Goal: Communication & Community: Answer question/provide support

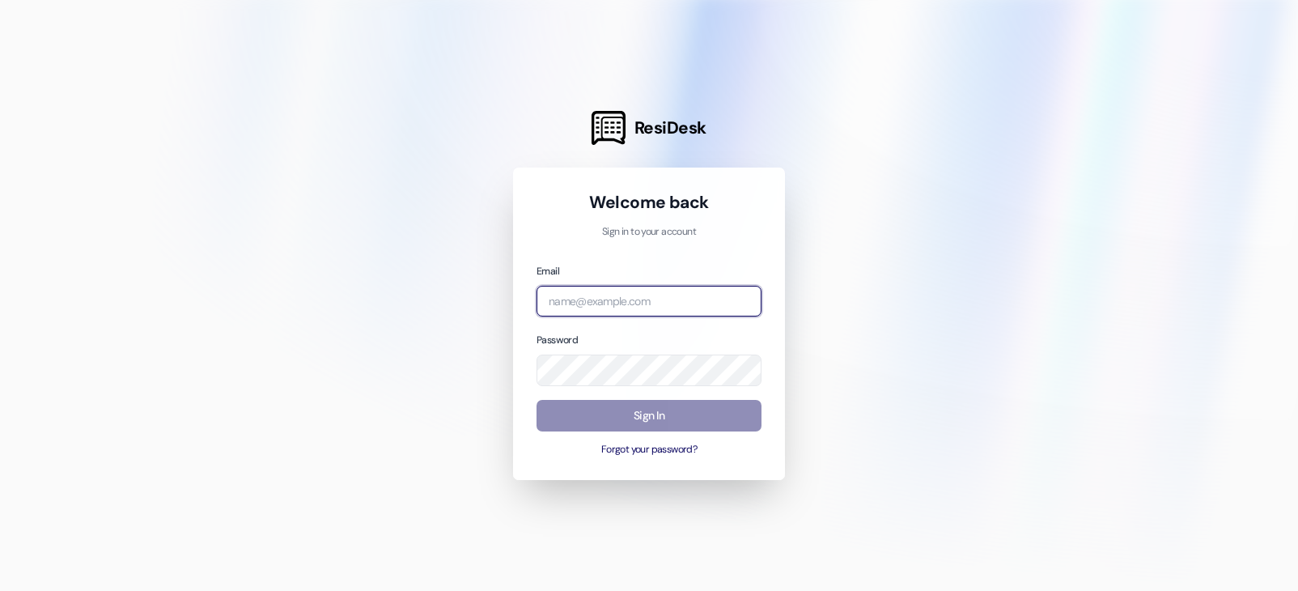
type input "[EMAIL_ADDRESS][DOMAIN_NAME]"
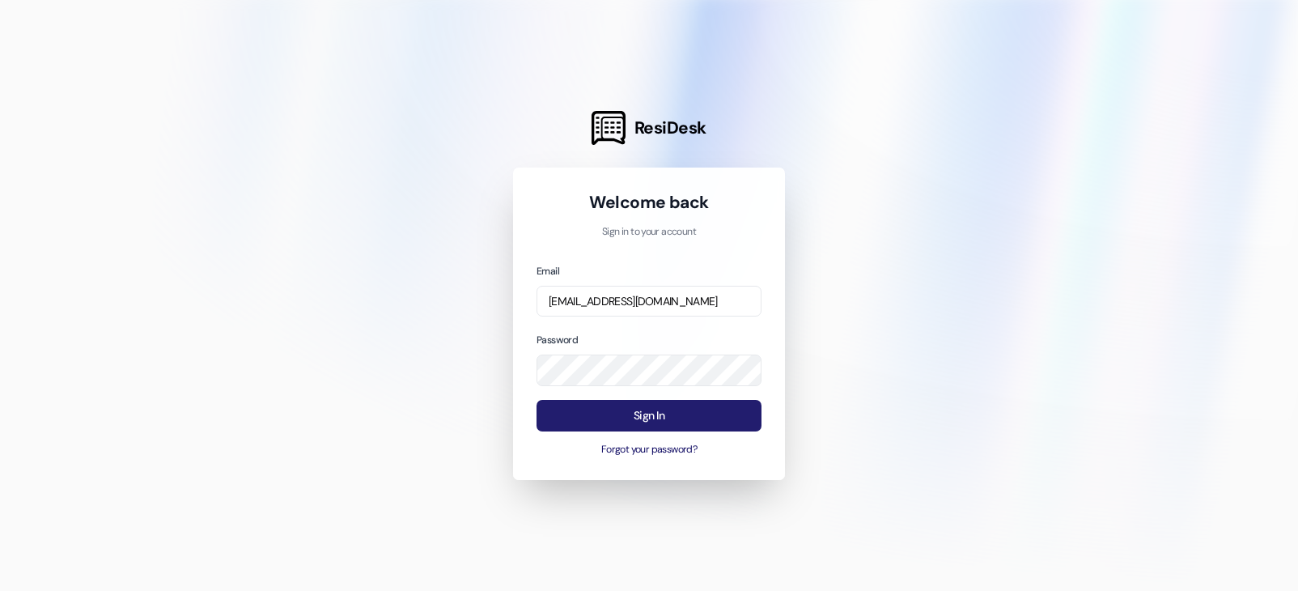
click at [620, 426] on button "Sign In" at bounding box center [648, 416] width 225 height 32
click at [629, 417] on button "Sign In" at bounding box center [648, 416] width 225 height 32
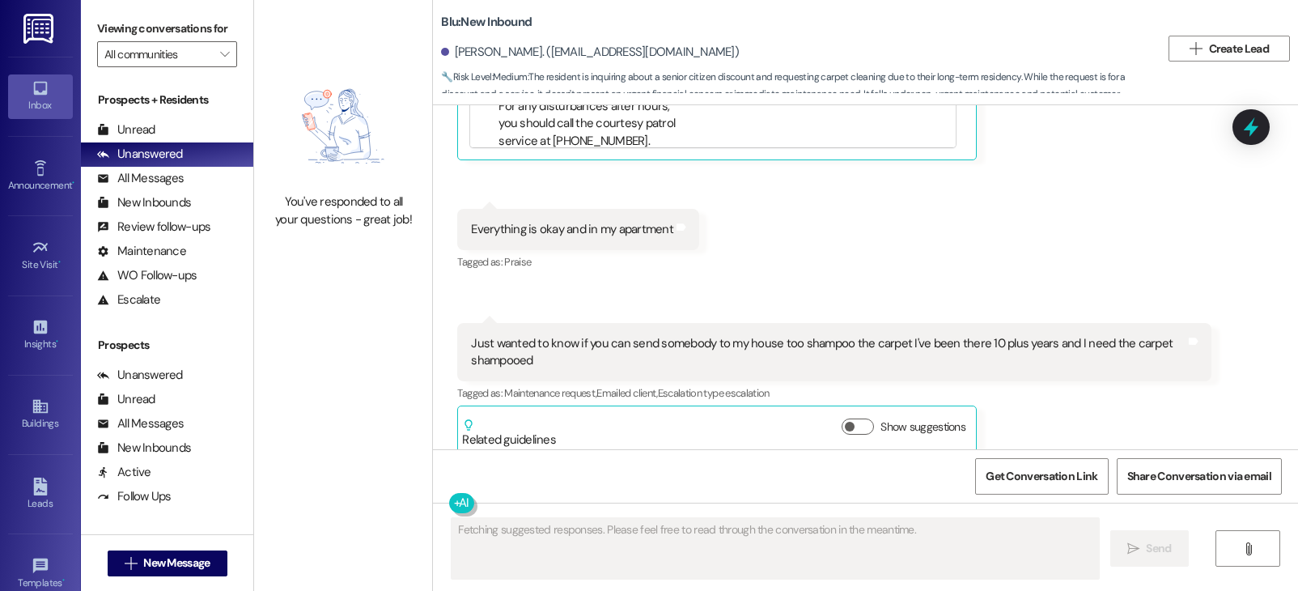
scroll to position [5411, 0]
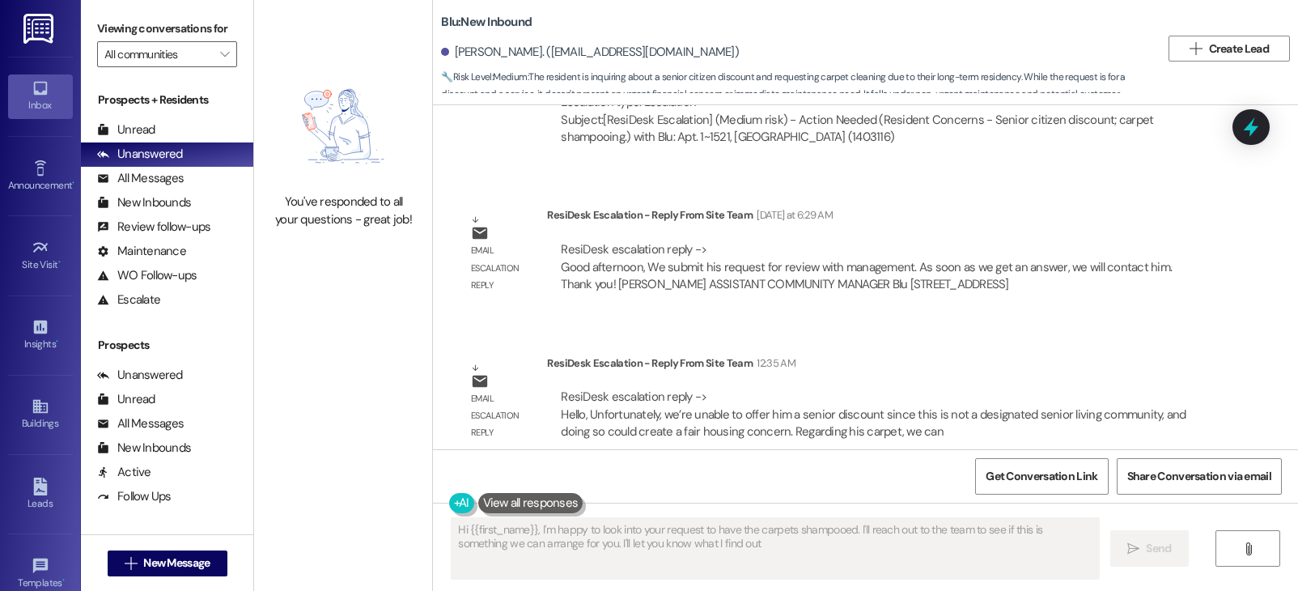
type textarea "Hi {{first_name}}, I'm happy to look into your request to have the carpets sham…"
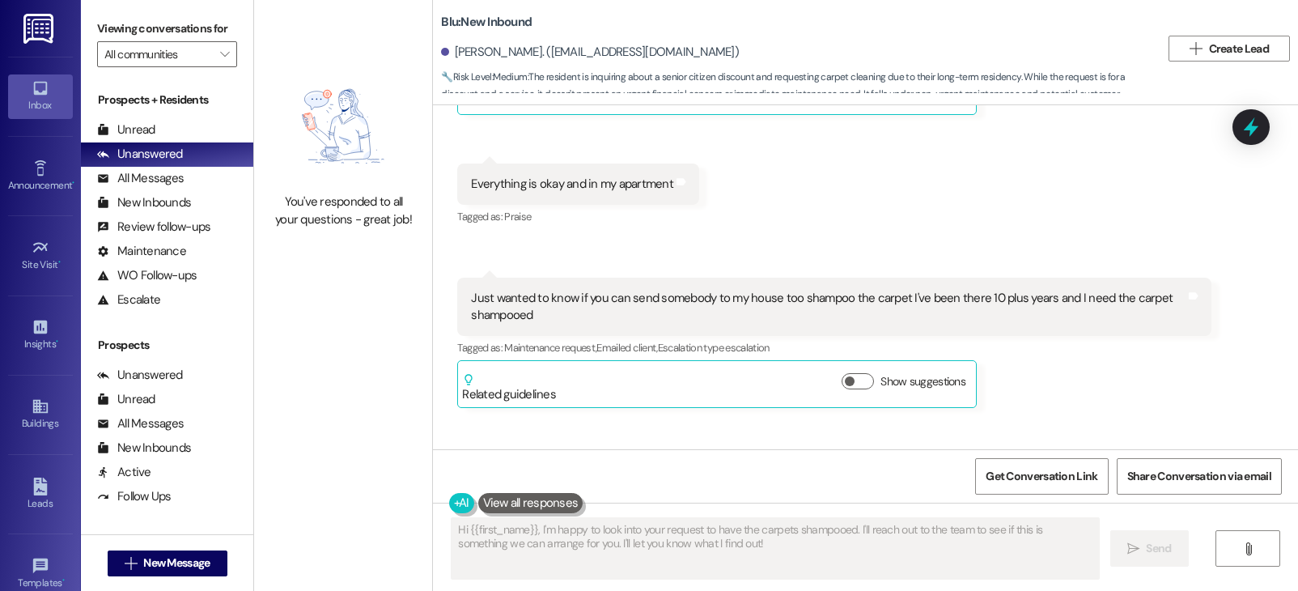
scroll to position [4792, 0]
click at [1114, 215] on div "Received via SMS Victor Cooper Question Yesterday at 5:46 AM Hi this is Victor …" at bounding box center [865, 51] width 865 height 735
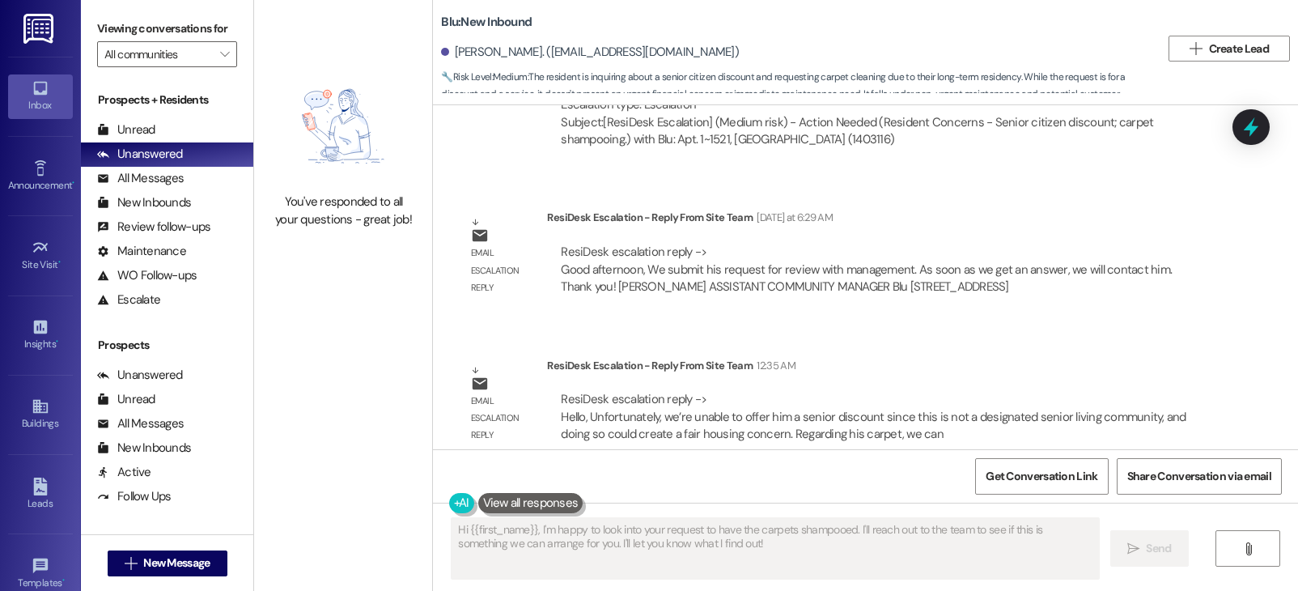
scroll to position [5411, 0]
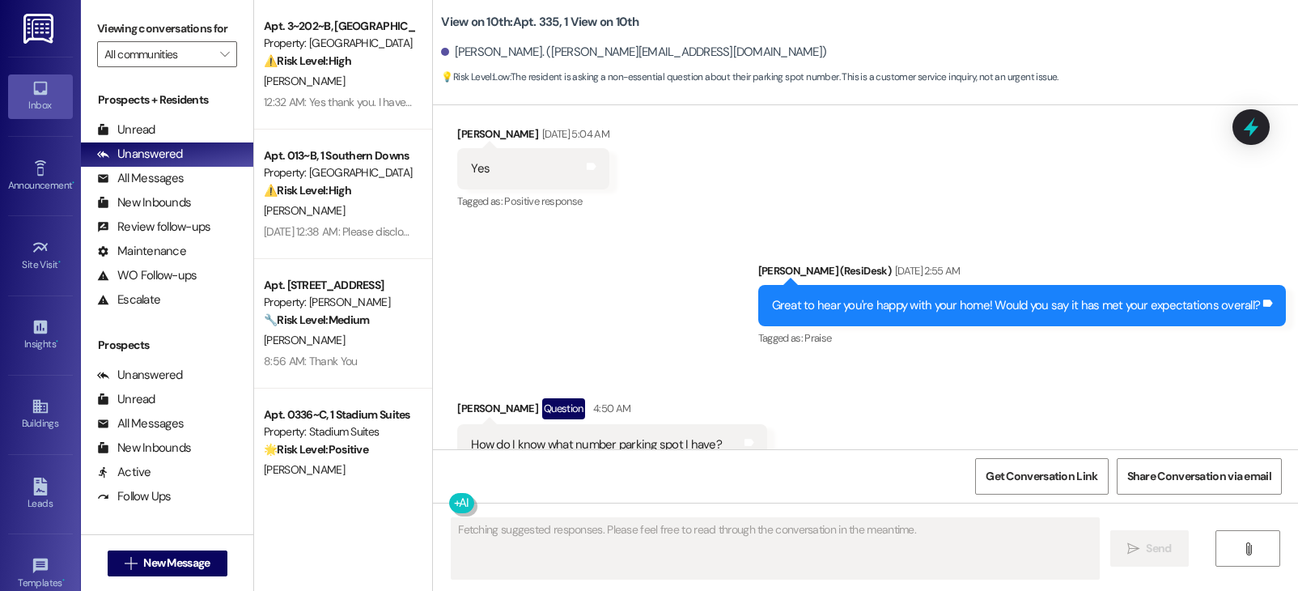
scroll to position [3928, 0]
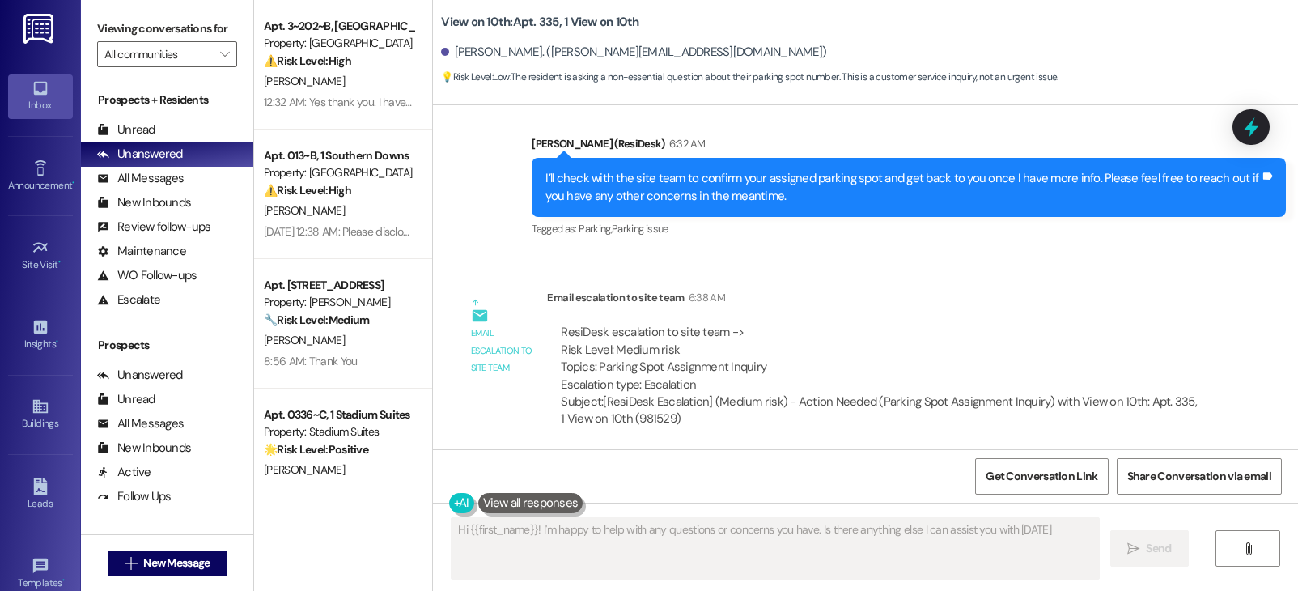
type textarea "Hi {{first_name}}! I'm happy to help with any questions or concerns you have. I…"
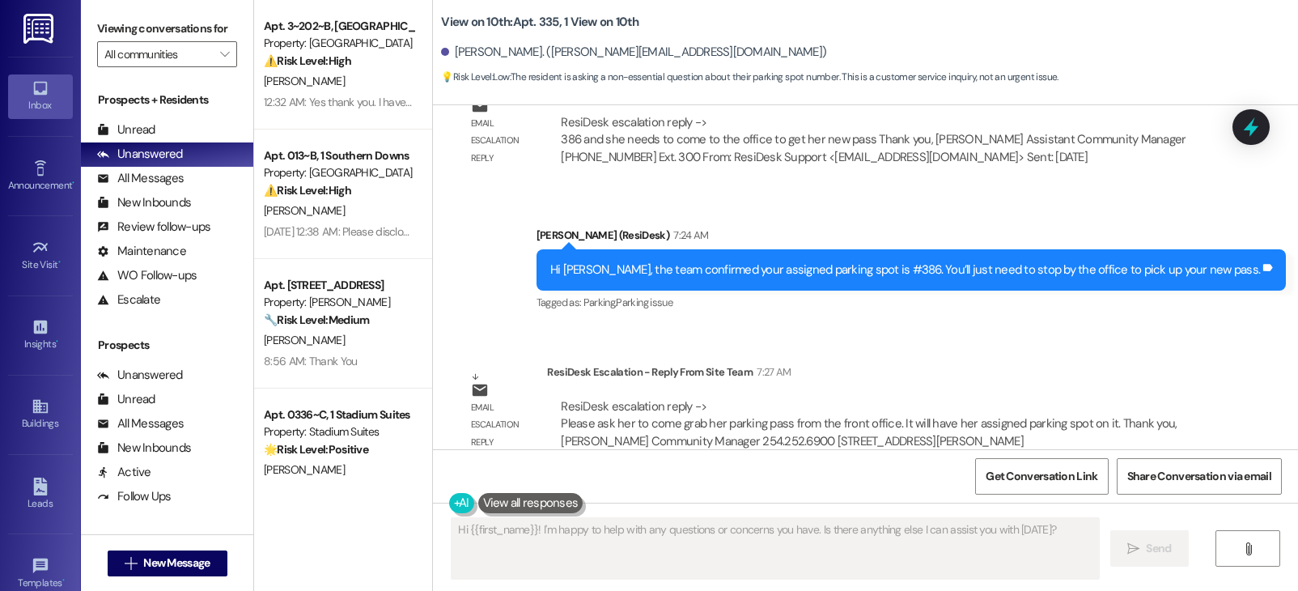
scroll to position [4622, 0]
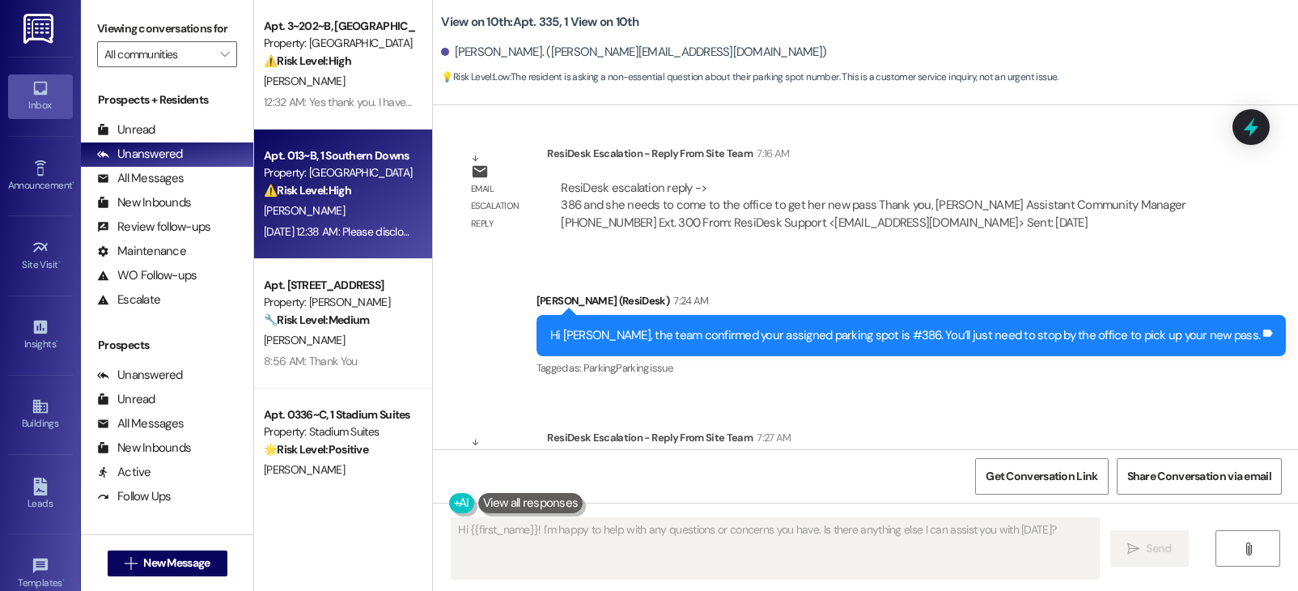
click at [339, 195] on strong "⚠️ Risk Level: High" at bounding box center [307, 190] width 87 height 15
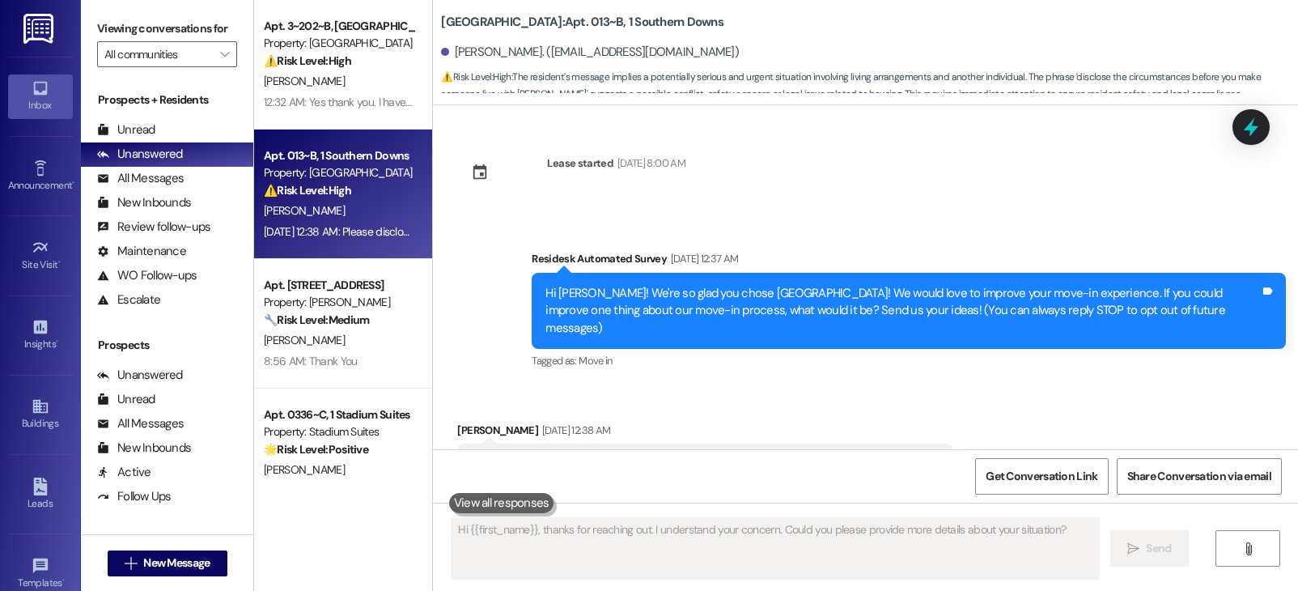
scroll to position [31, 0]
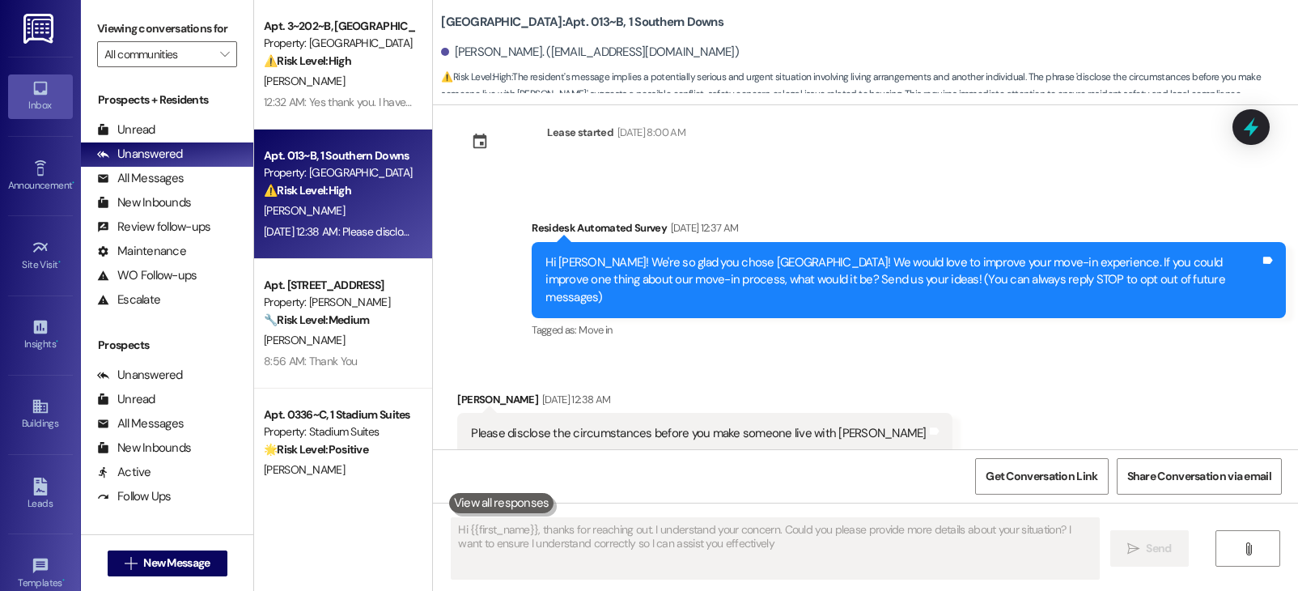
type textarea "Hi {{first_name}}, thanks for reaching out. I understand your concern. Could yo…"
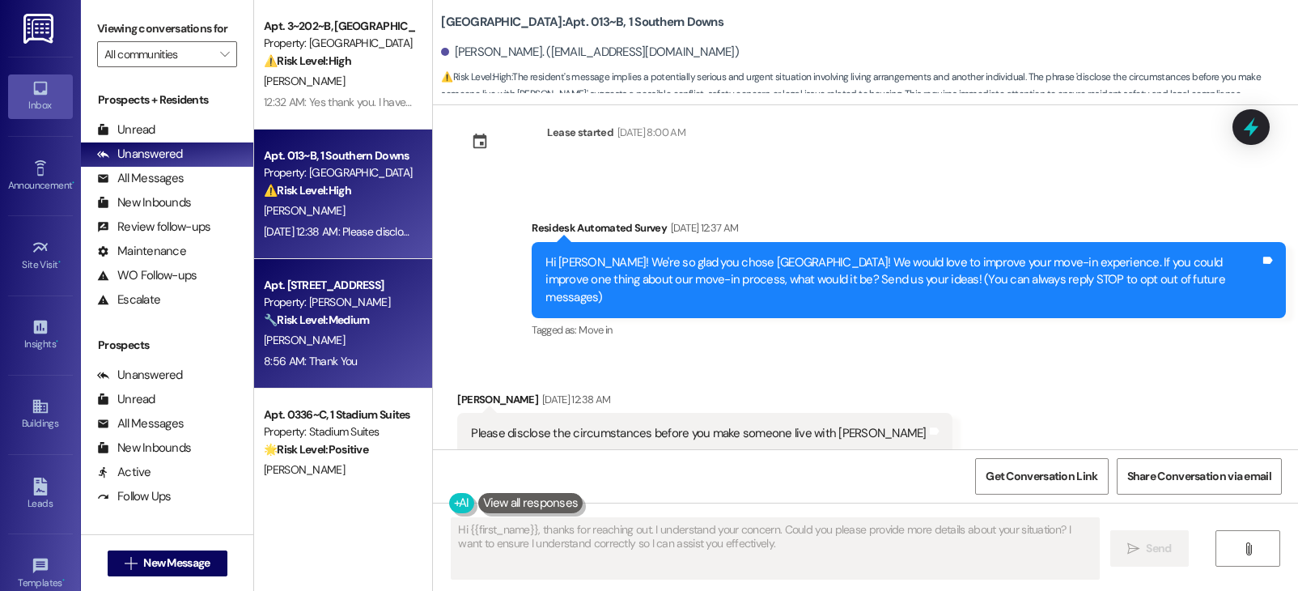
click at [343, 310] on div "Property: [PERSON_NAME]" at bounding box center [339, 302] width 150 height 17
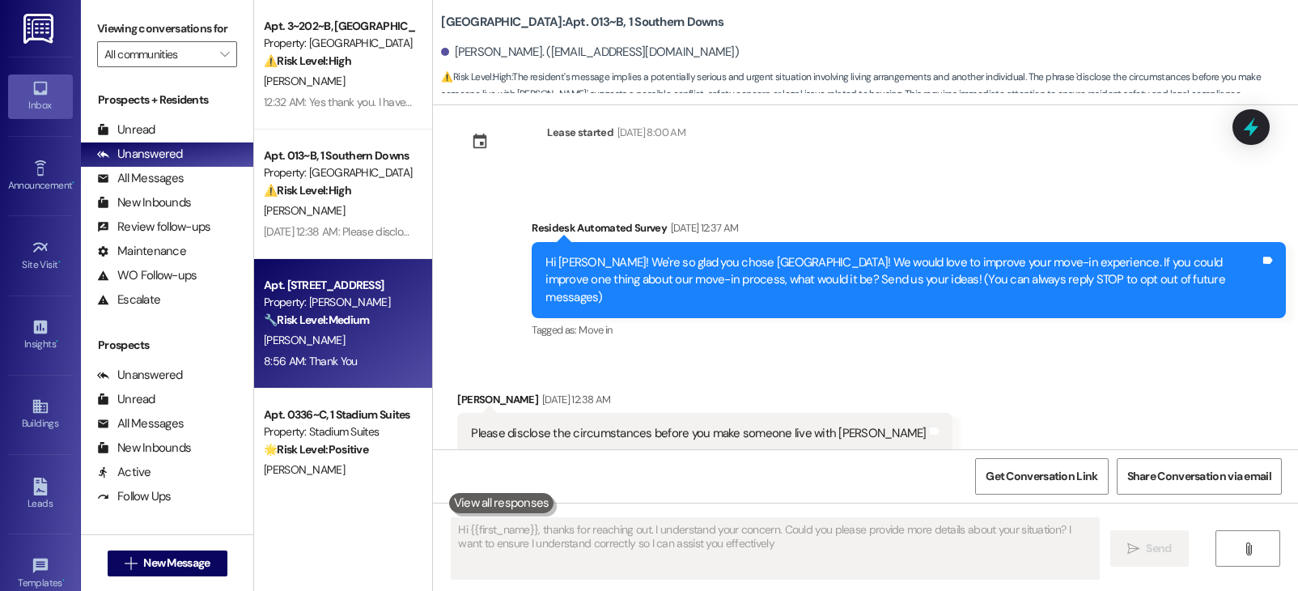
type textarea "Hi {{first_name}}, thanks for reaching out. I understand your concern. Could yo…"
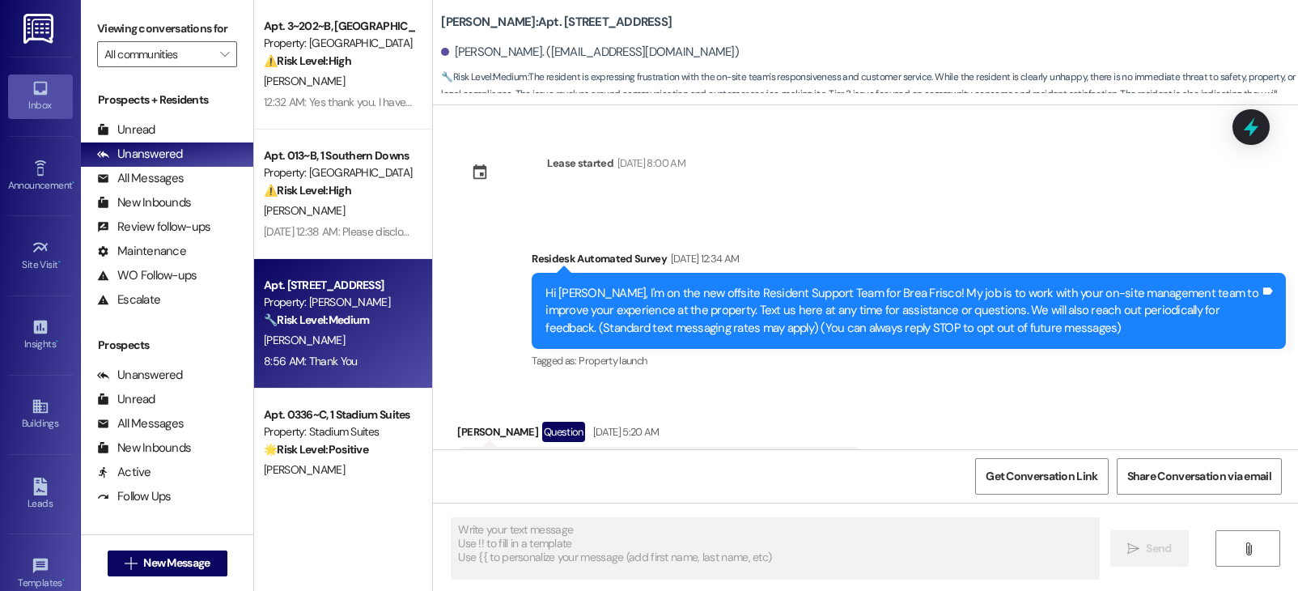
scroll to position [17734, 0]
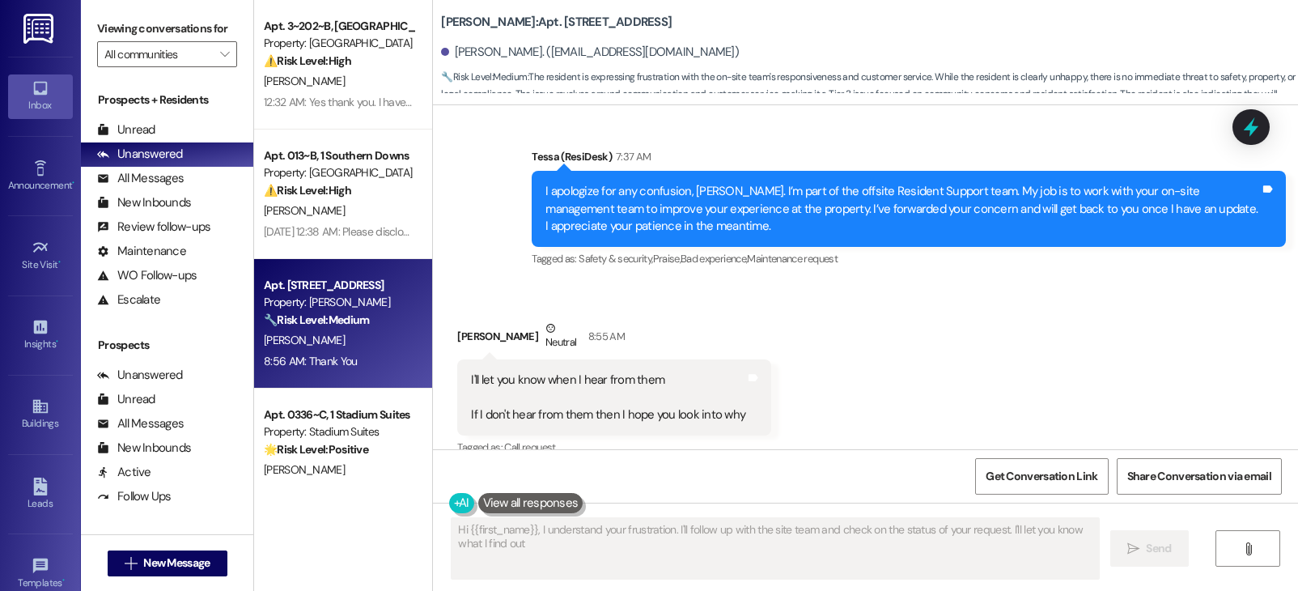
type textarea "Hi {{first_name}}, I understand your frustration. I'll follow up with the site …"
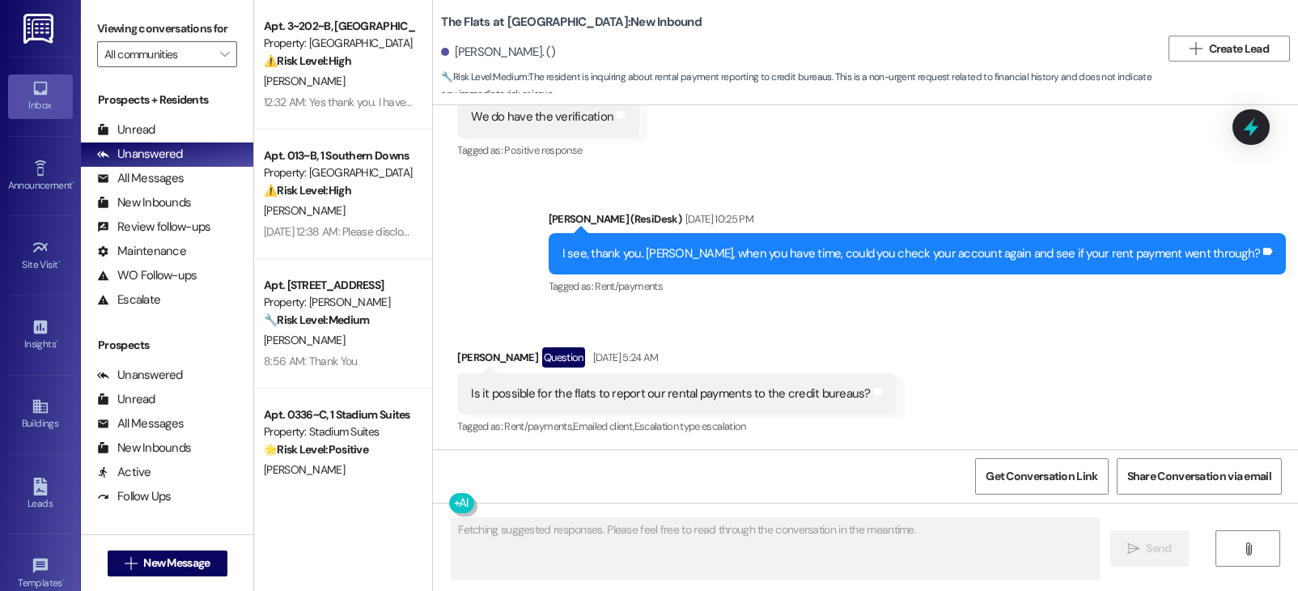
scroll to position [863, 0]
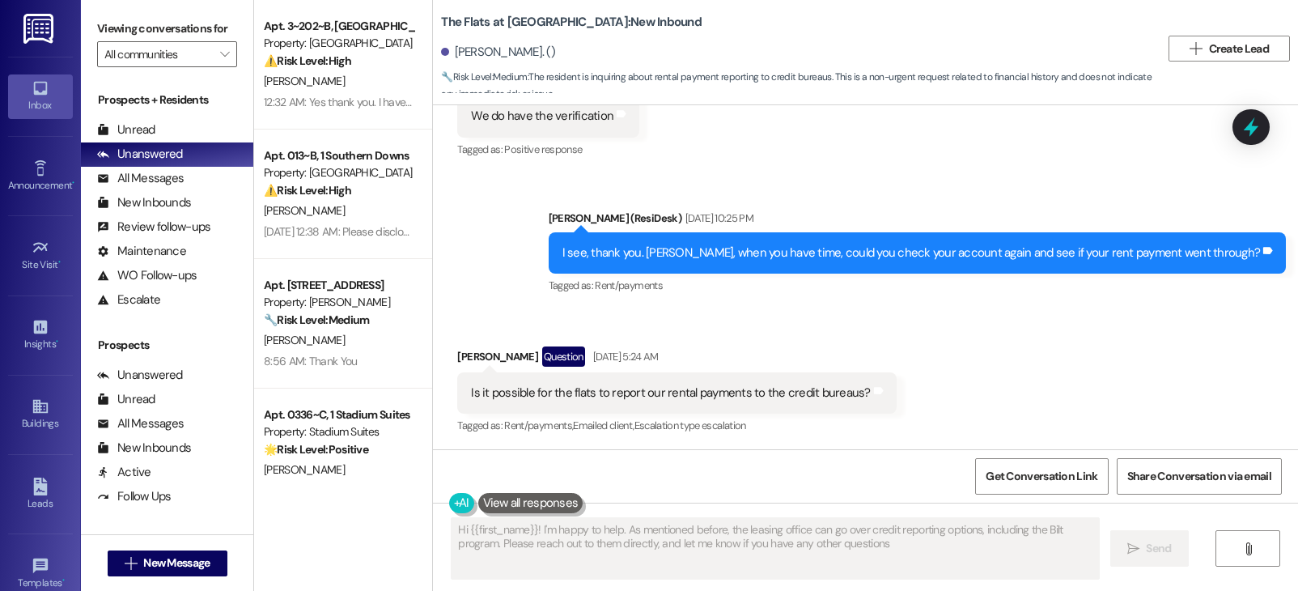
type textarea "Hi {{first_name}}! I'm happy to help. As mentioned before, the leasing office c…"
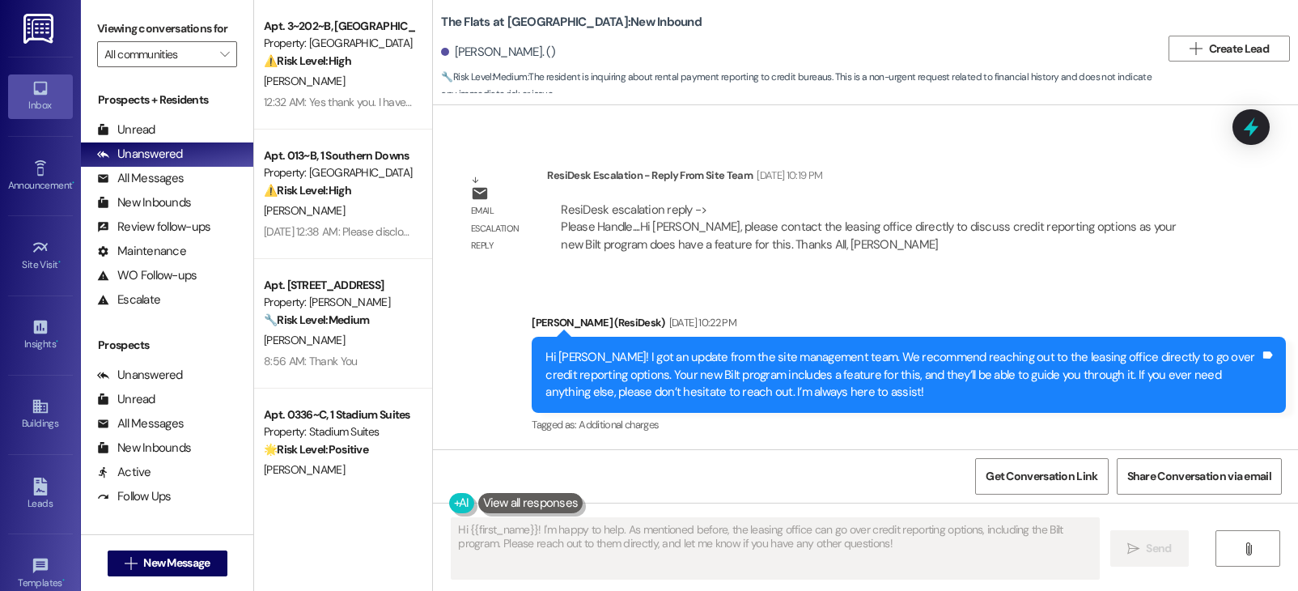
scroll to position [1536, 0]
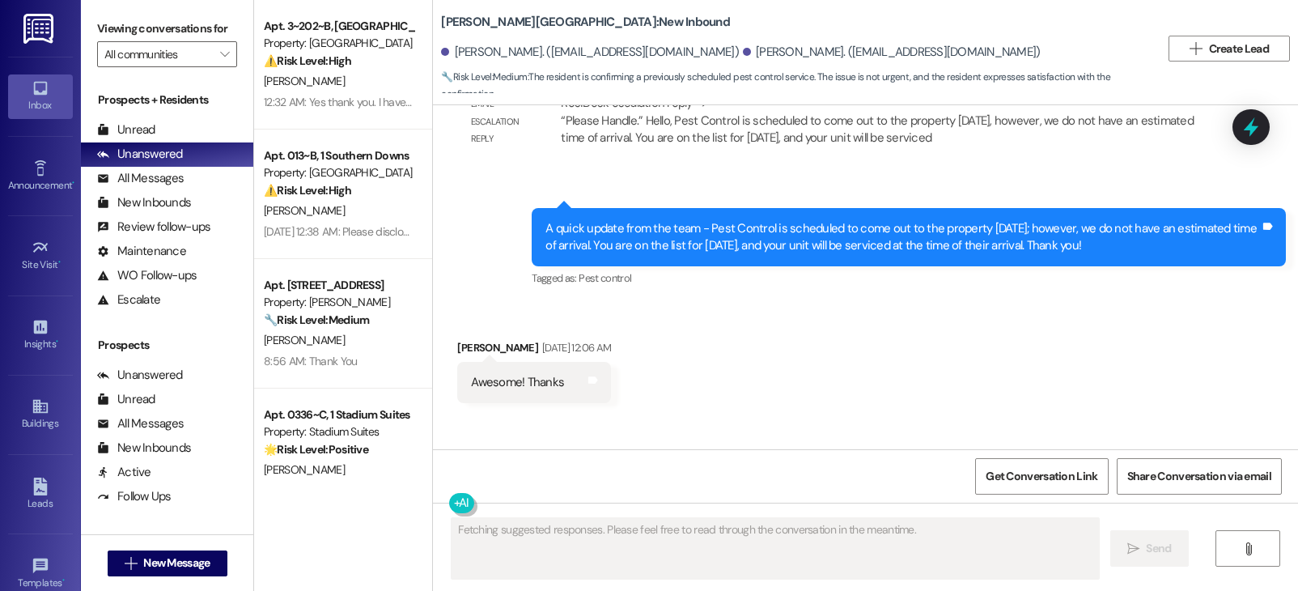
scroll to position [4984, 0]
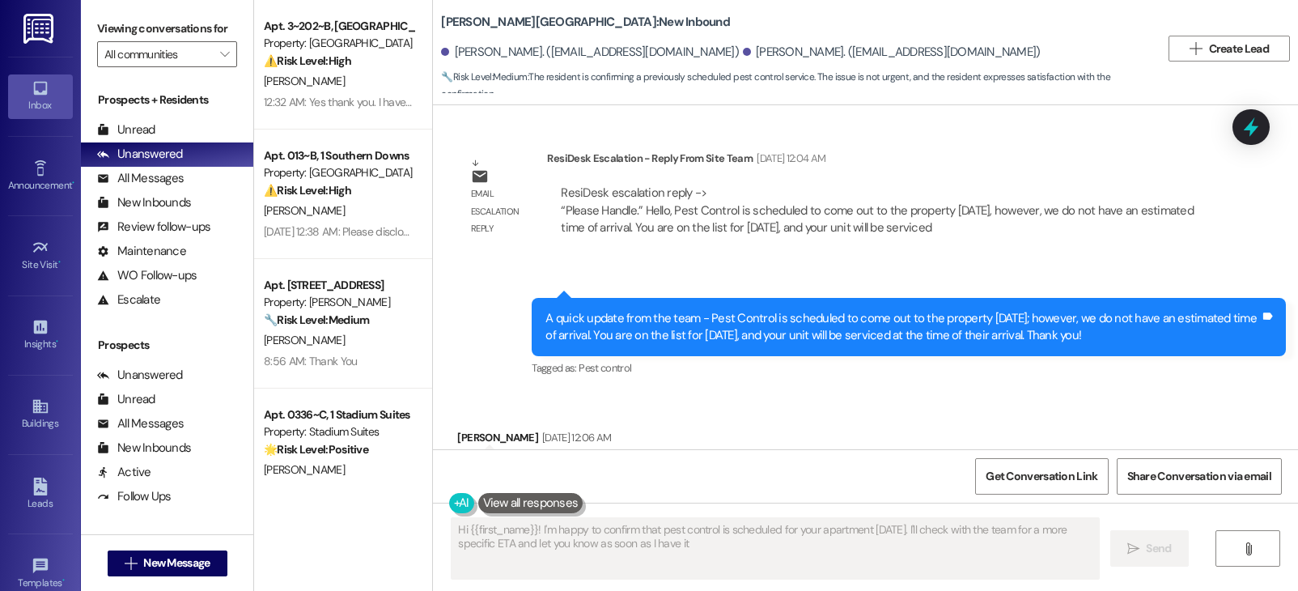
type textarea "Hi {{first_name}}! I'm happy to confirm that pest control is scheduled for your…"
